Goal: Navigation & Orientation: Find specific page/section

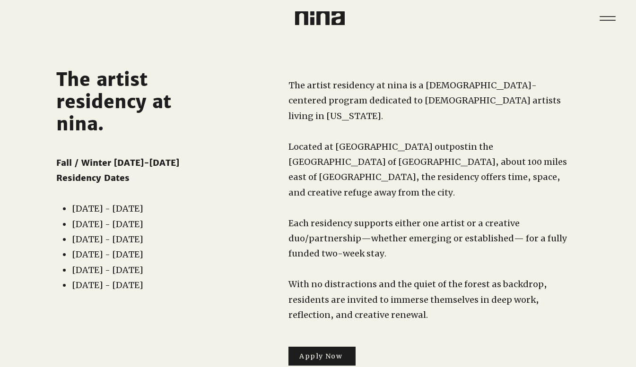
click at [319, 16] on img at bounding box center [320, 18] width 50 height 14
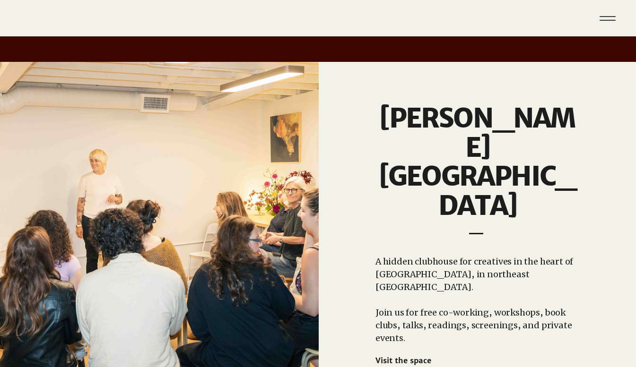
scroll to position [751, 0]
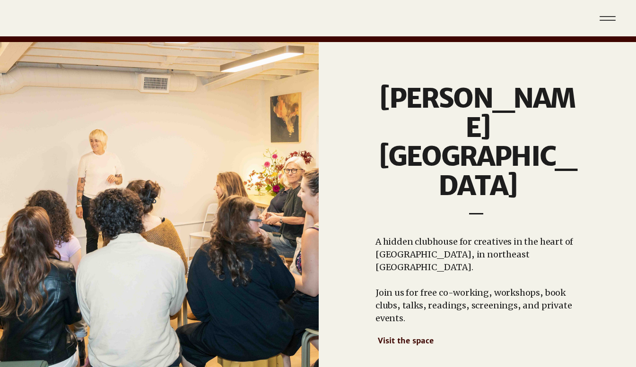
click at [395, 336] on span "Visit the space" at bounding box center [406, 340] width 56 height 9
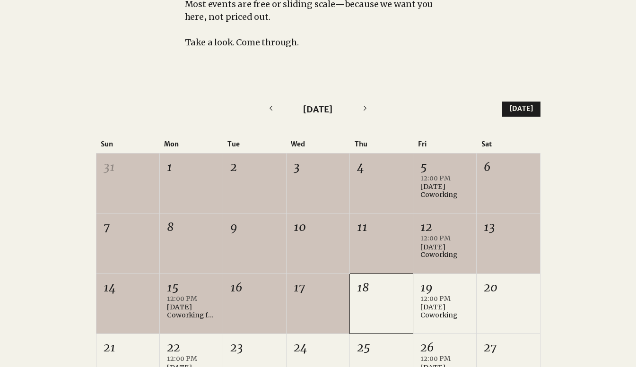
scroll to position [62, 0]
